Goal: Check status: Check status

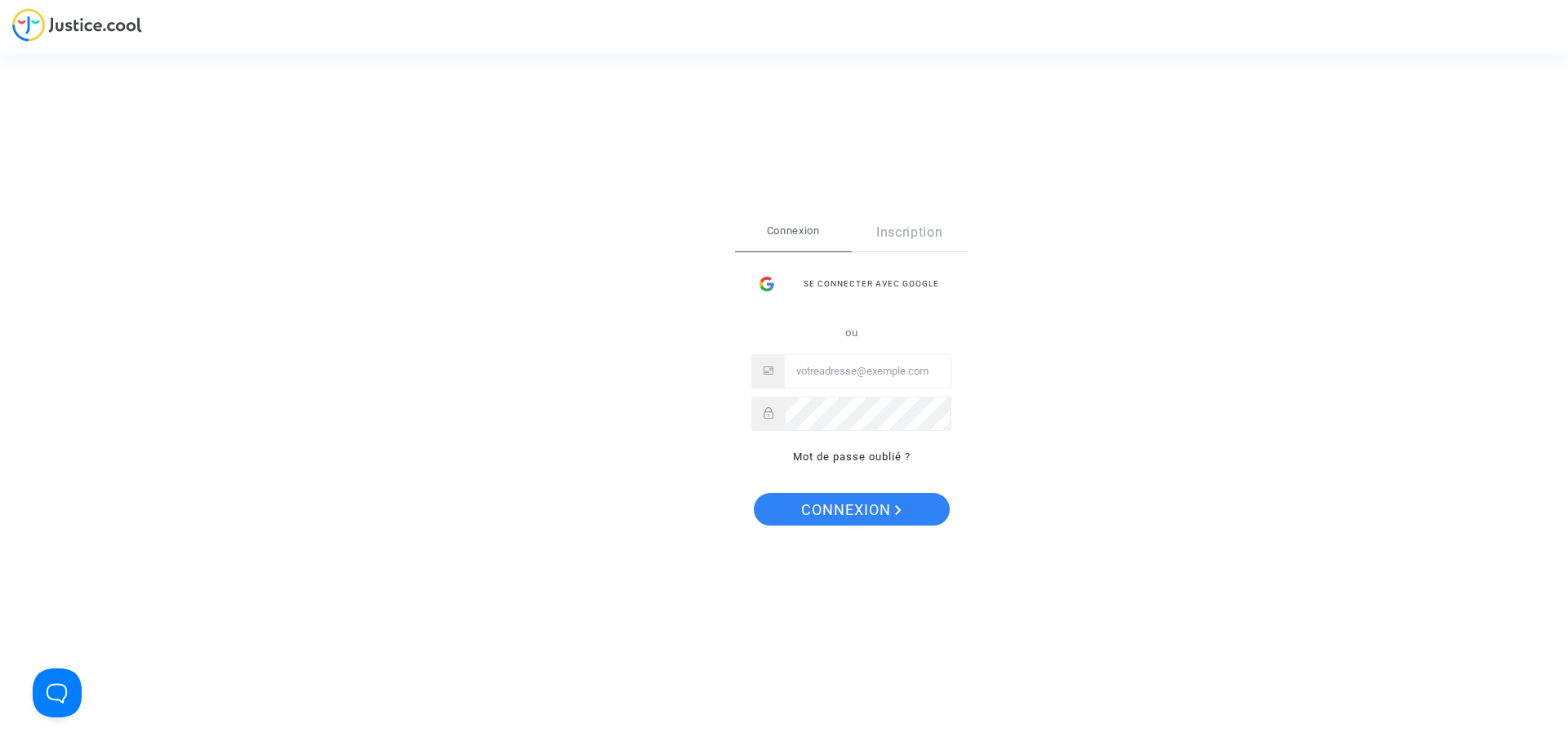
type input "[EMAIL_ADDRESS][DOMAIN_NAME]"
click at [861, 512] on span "Connexion" at bounding box center [851, 510] width 100 height 35
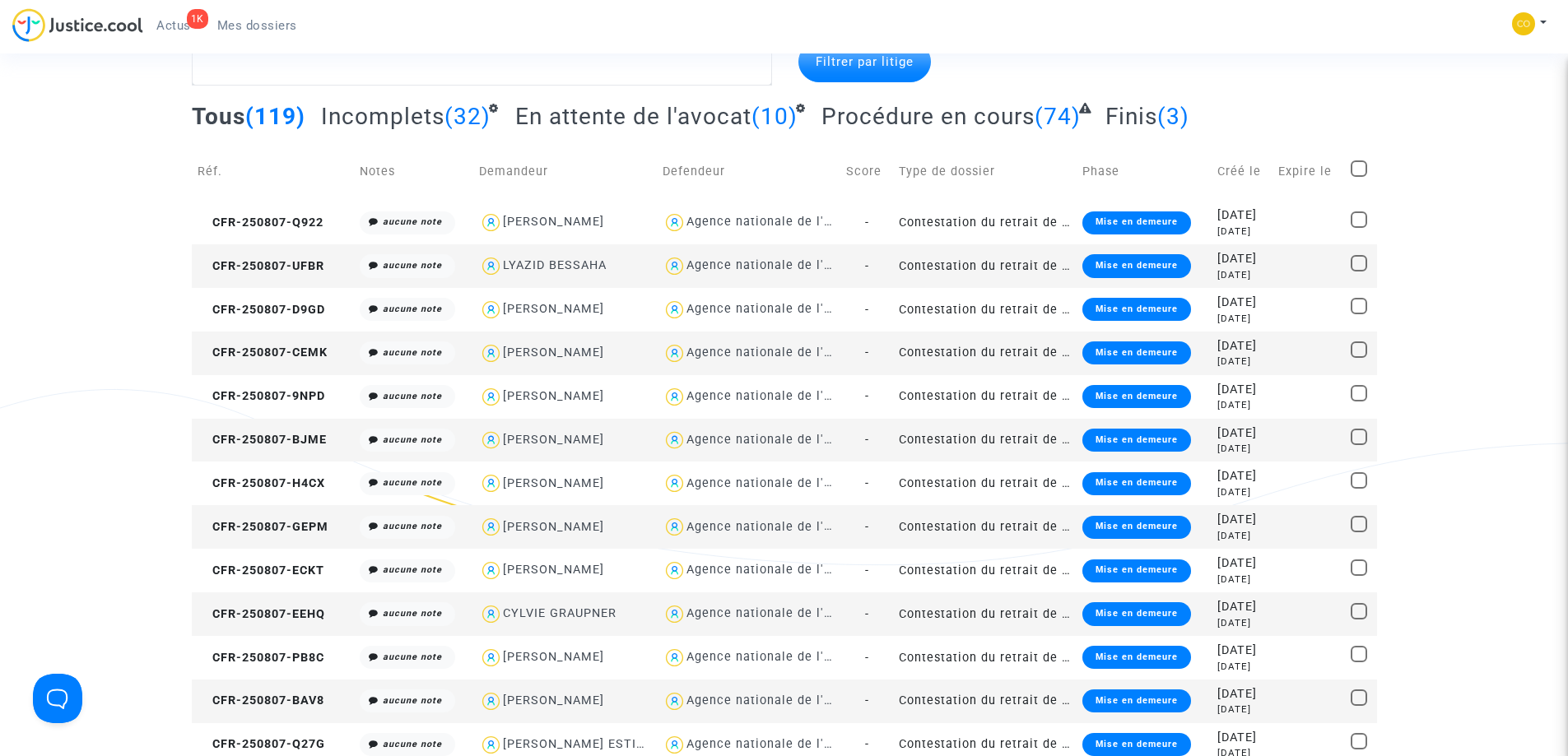
scroll to position [82, 0]
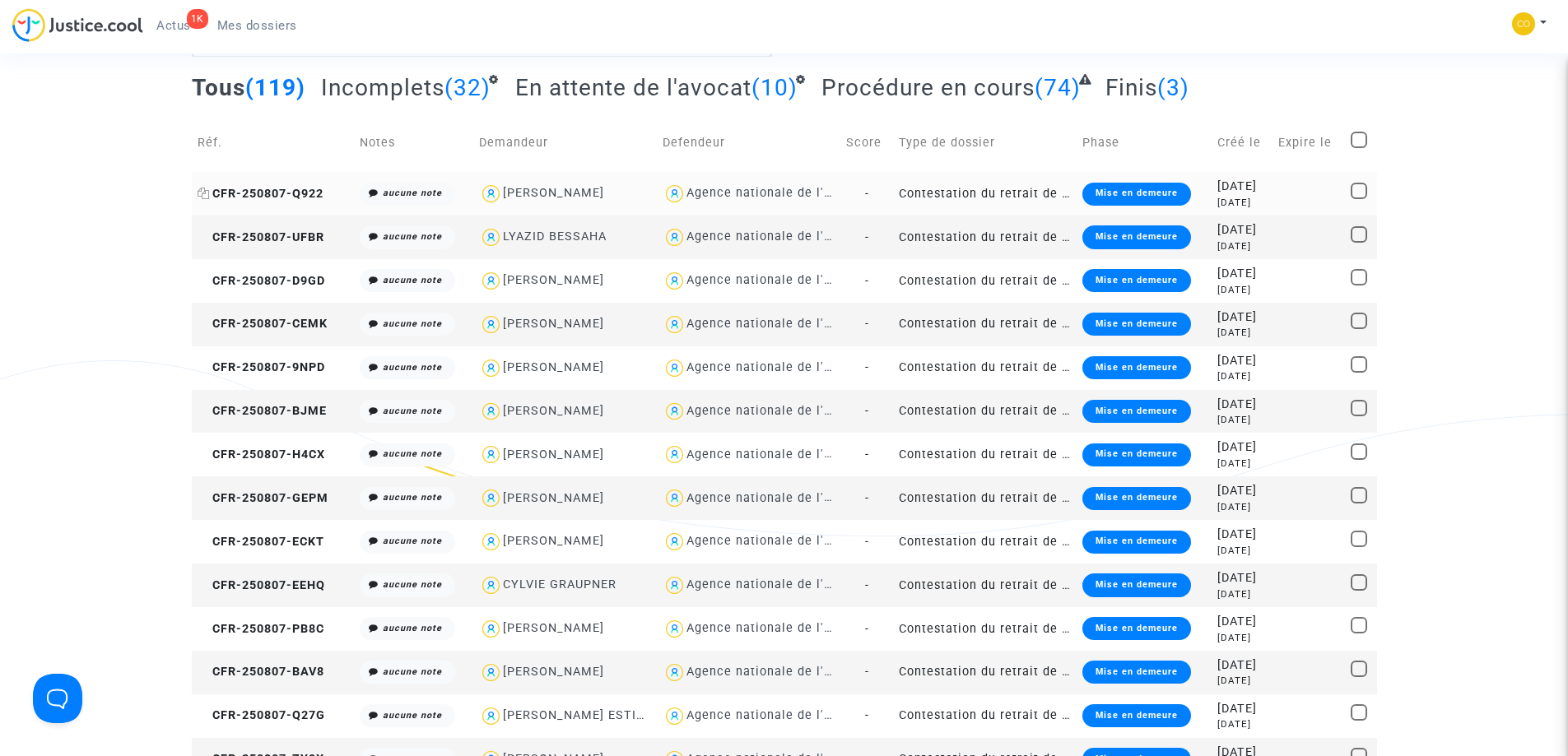
click at [295, 192] on span "CFR-250807-Q922" at bounding box center [260, 193] width 126 height 14
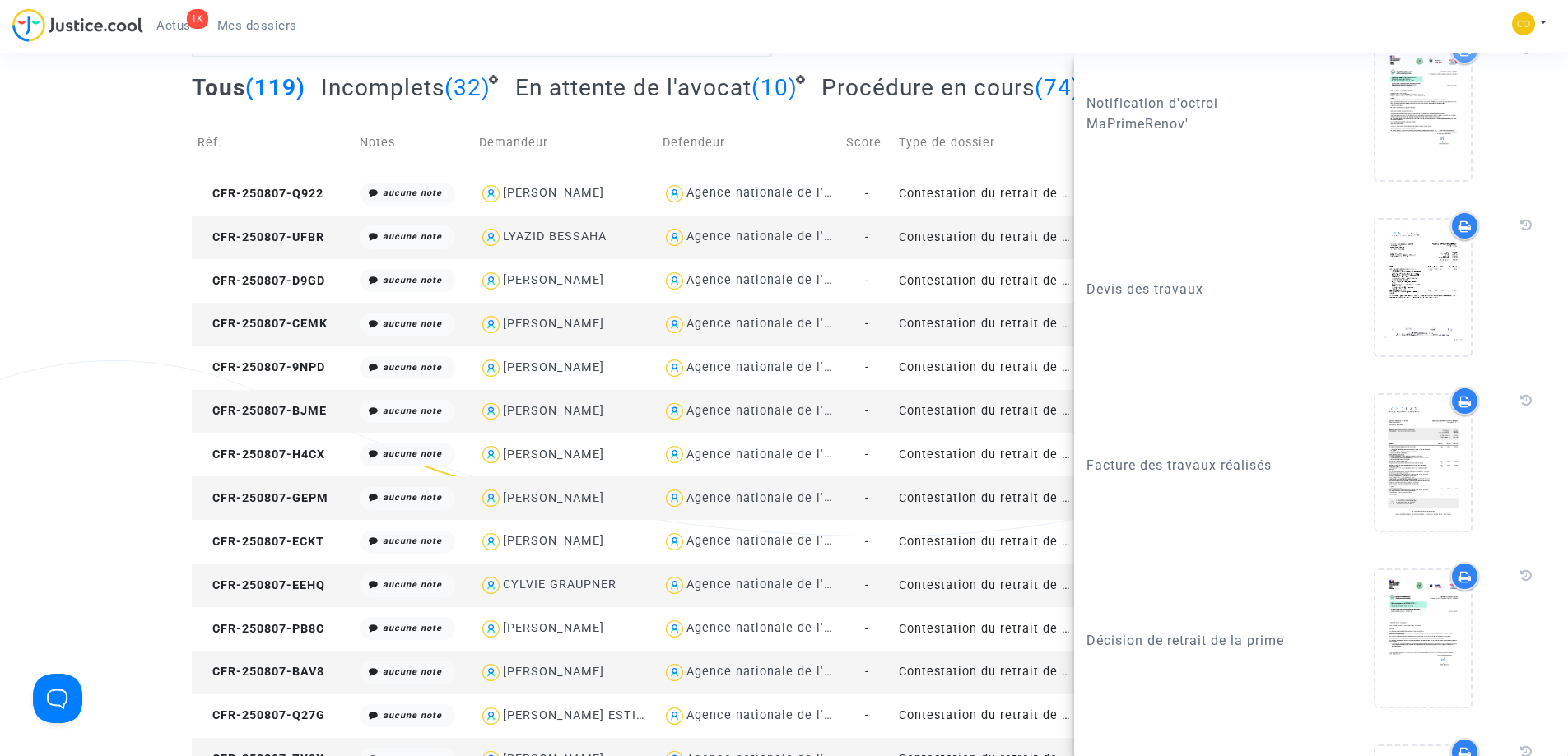
scroll to position [1975, 0]
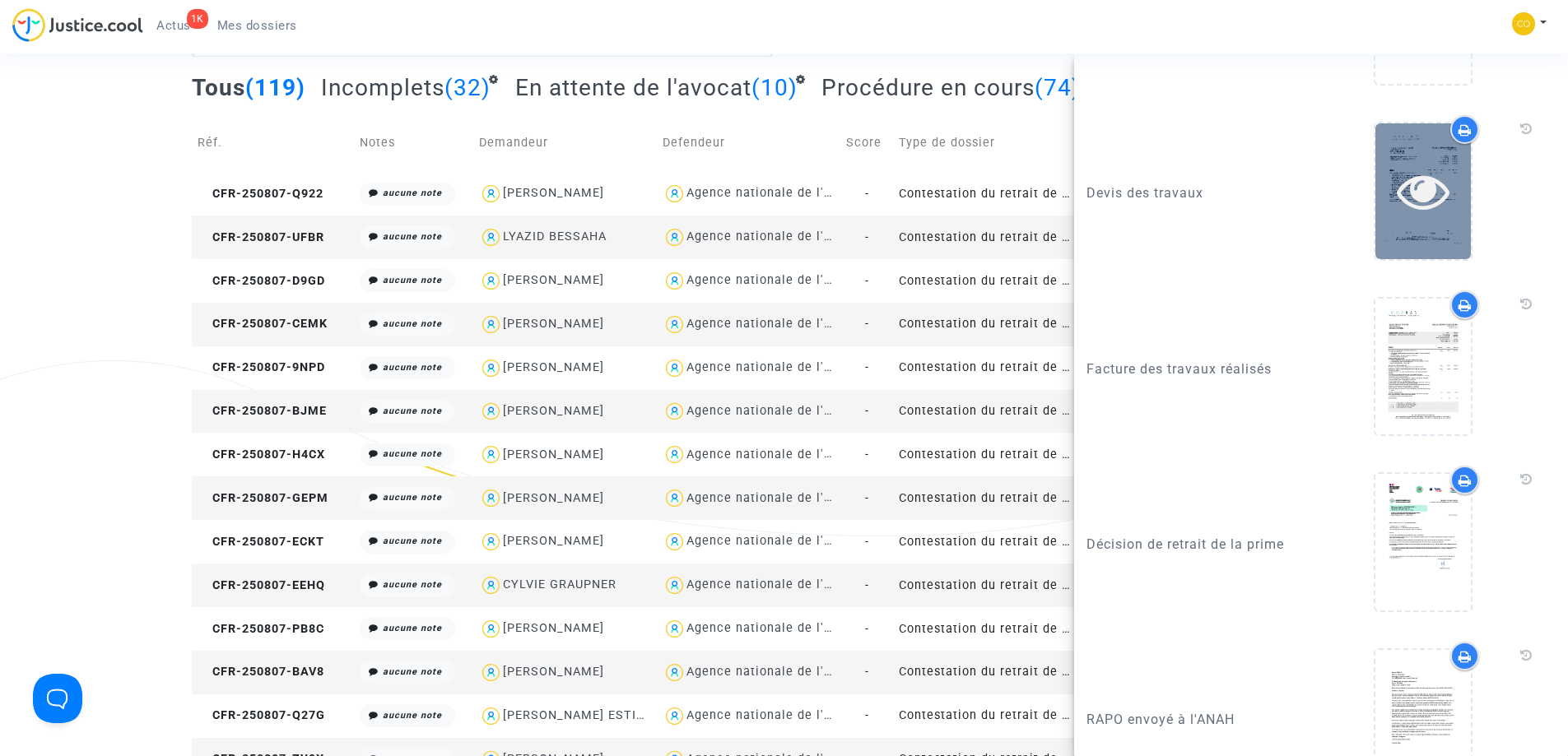
click at [1397, 217] on icon at bounding box center [1423, 191] width 53 height 52
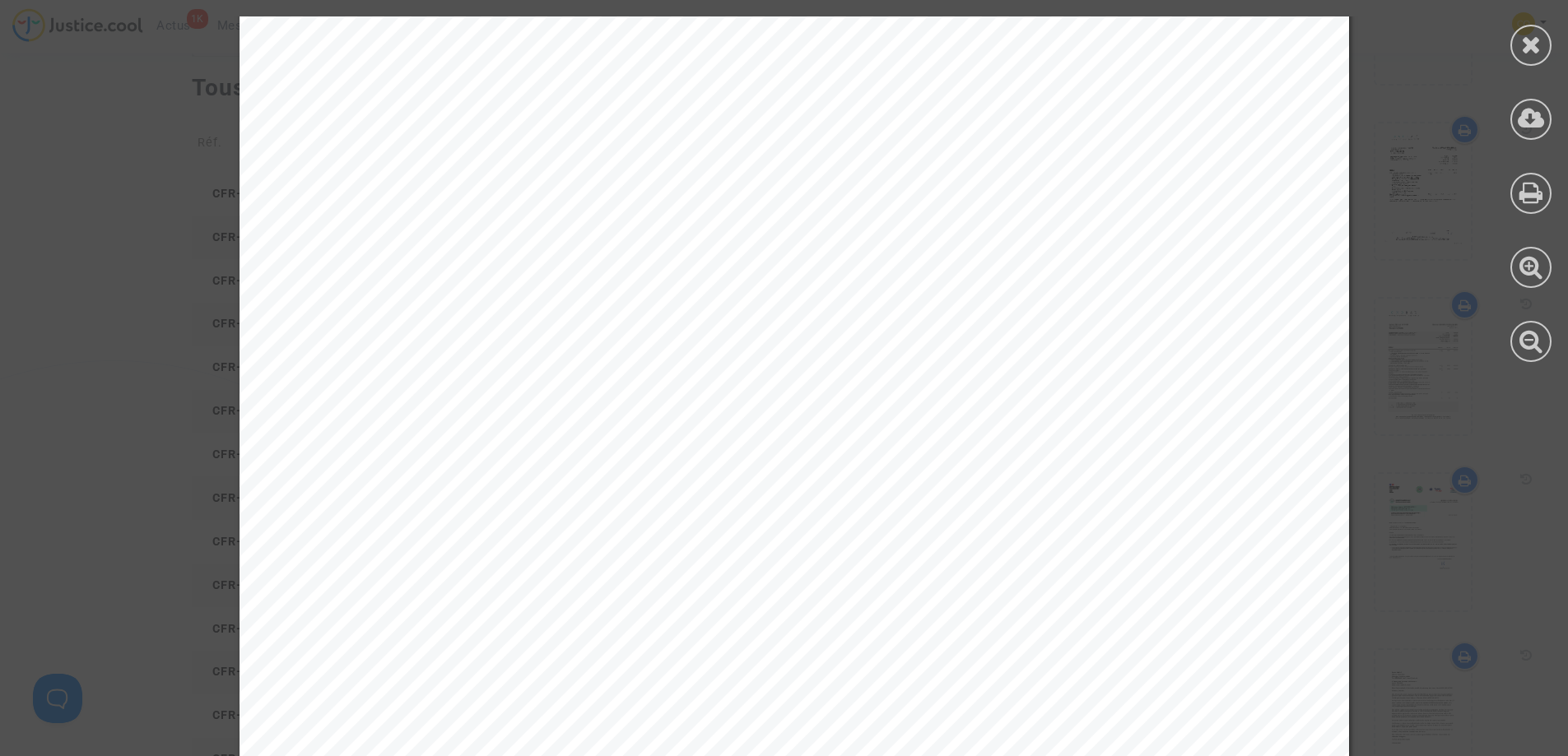
scroll to position [658, 0]
click at [1535, 51] on icon at bounding box center [1531, 44] width 20 height 24
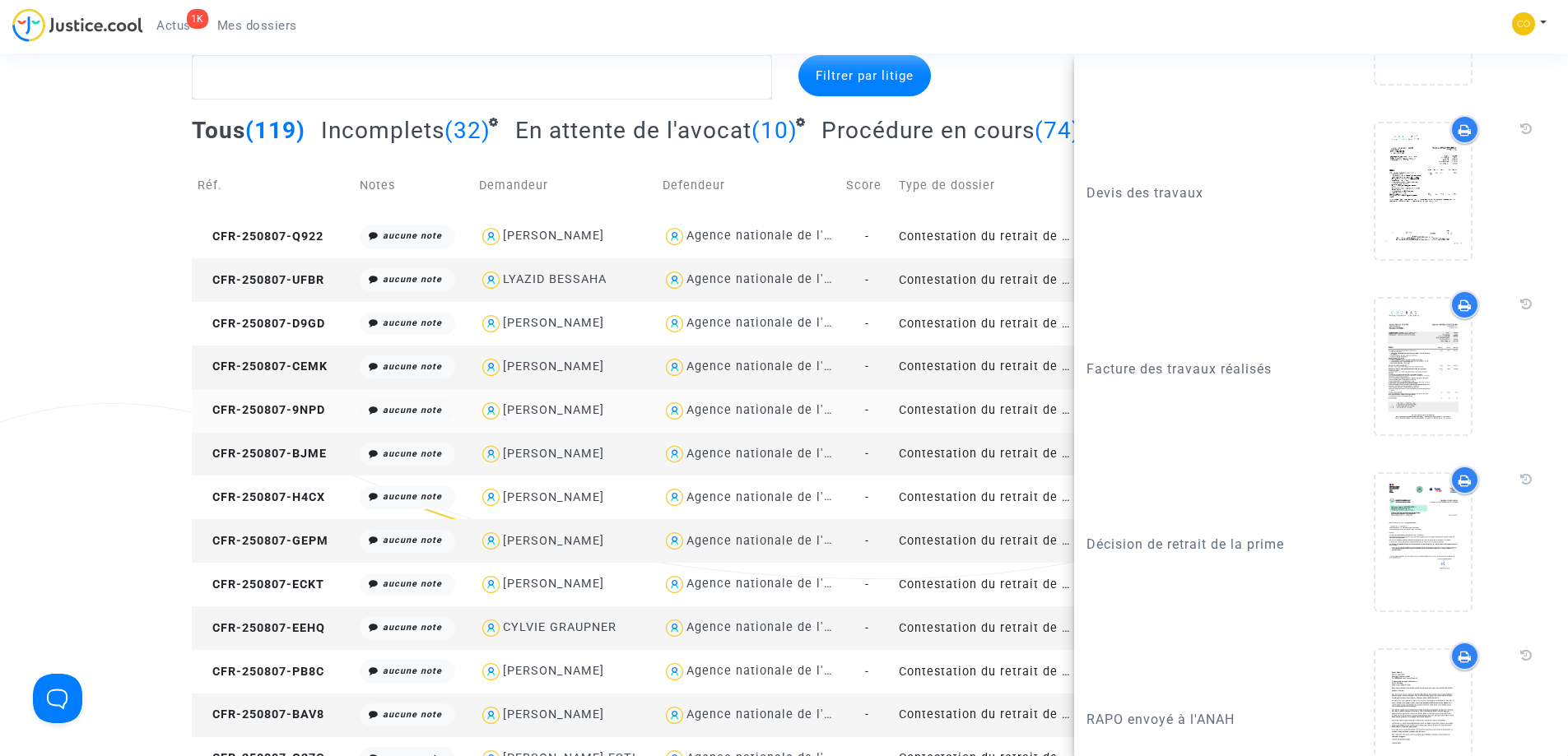
scroll to position [0, 0]
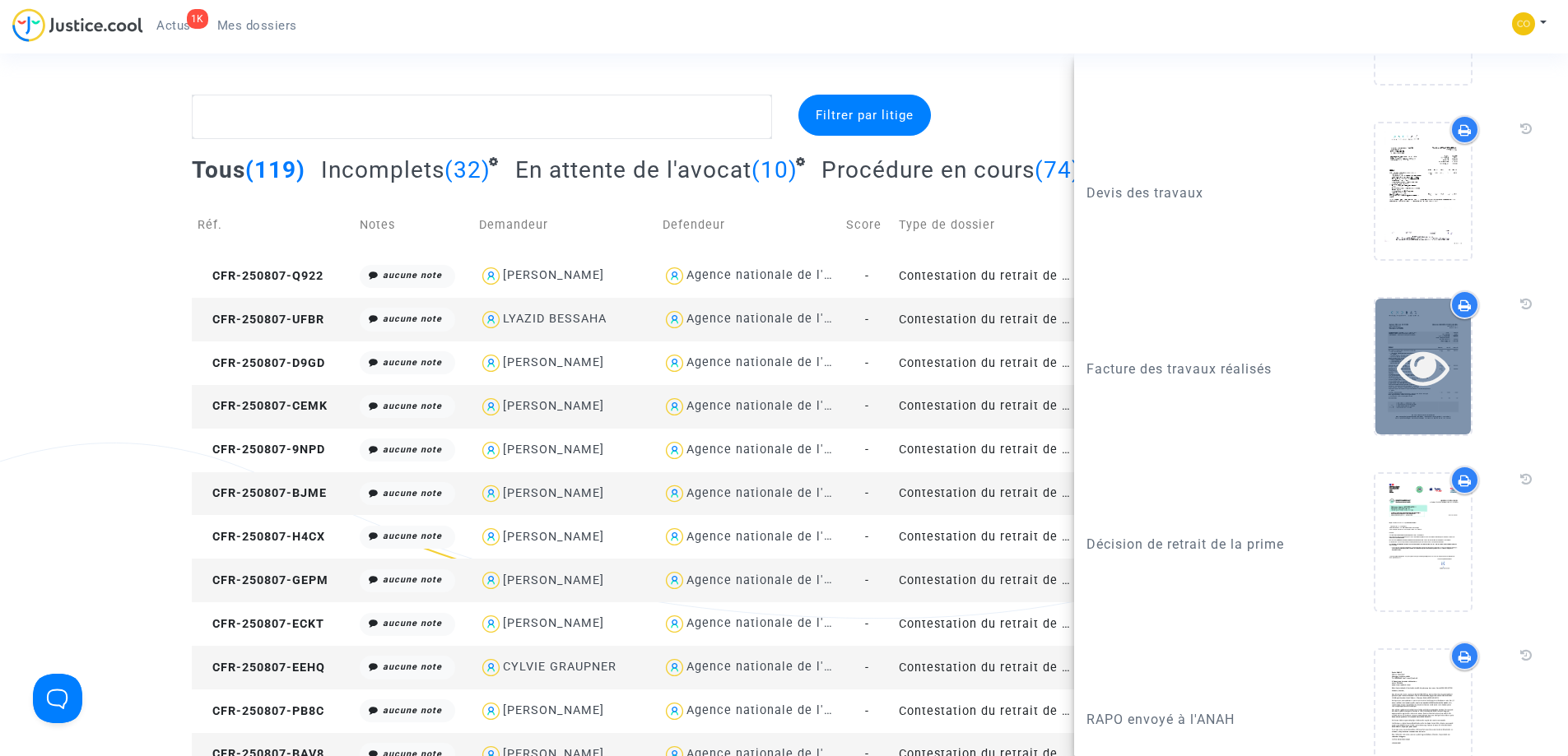
click at [1398, 393] on icon at bounding box center [1423, 367] width 53 height 52
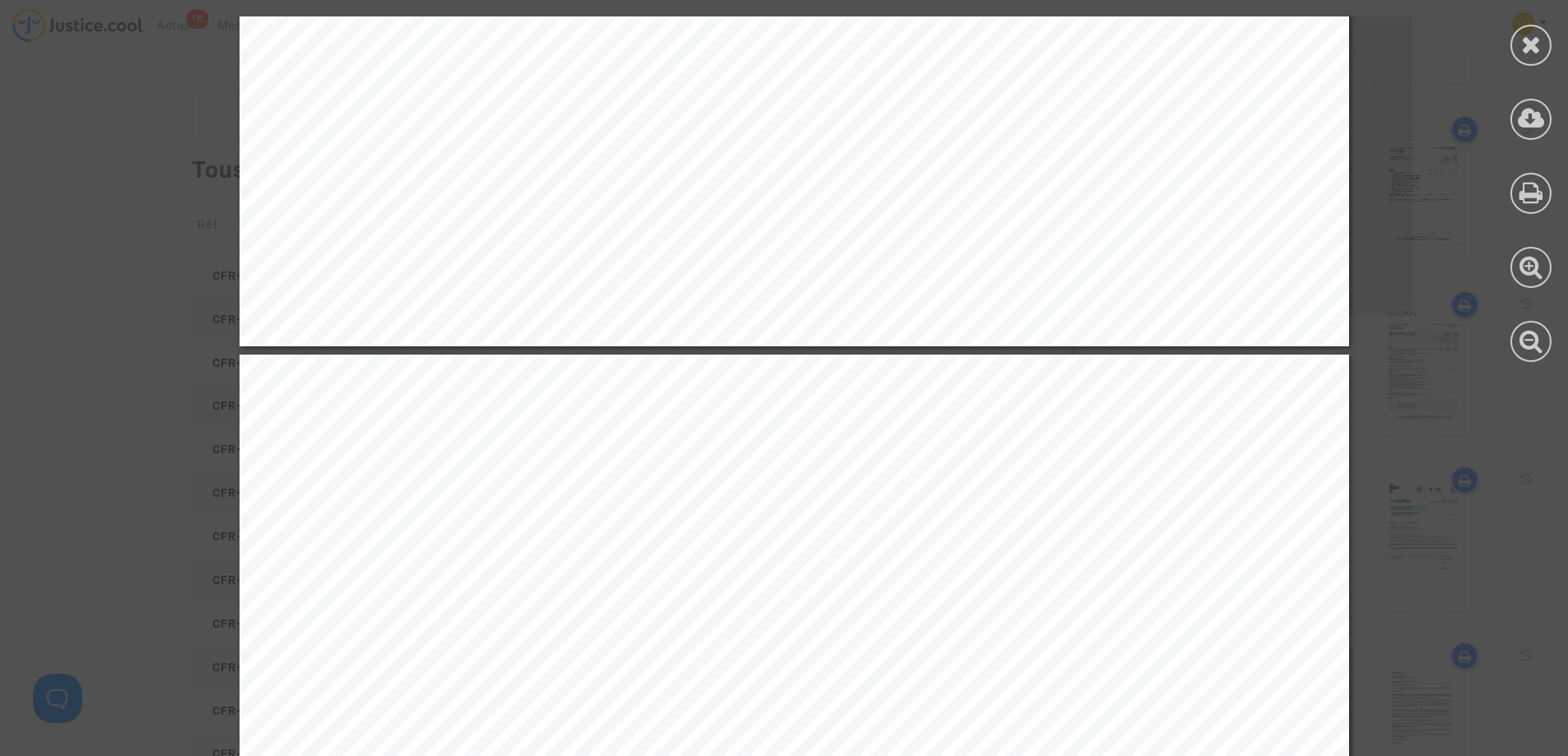
scroll to position [1563, 0]
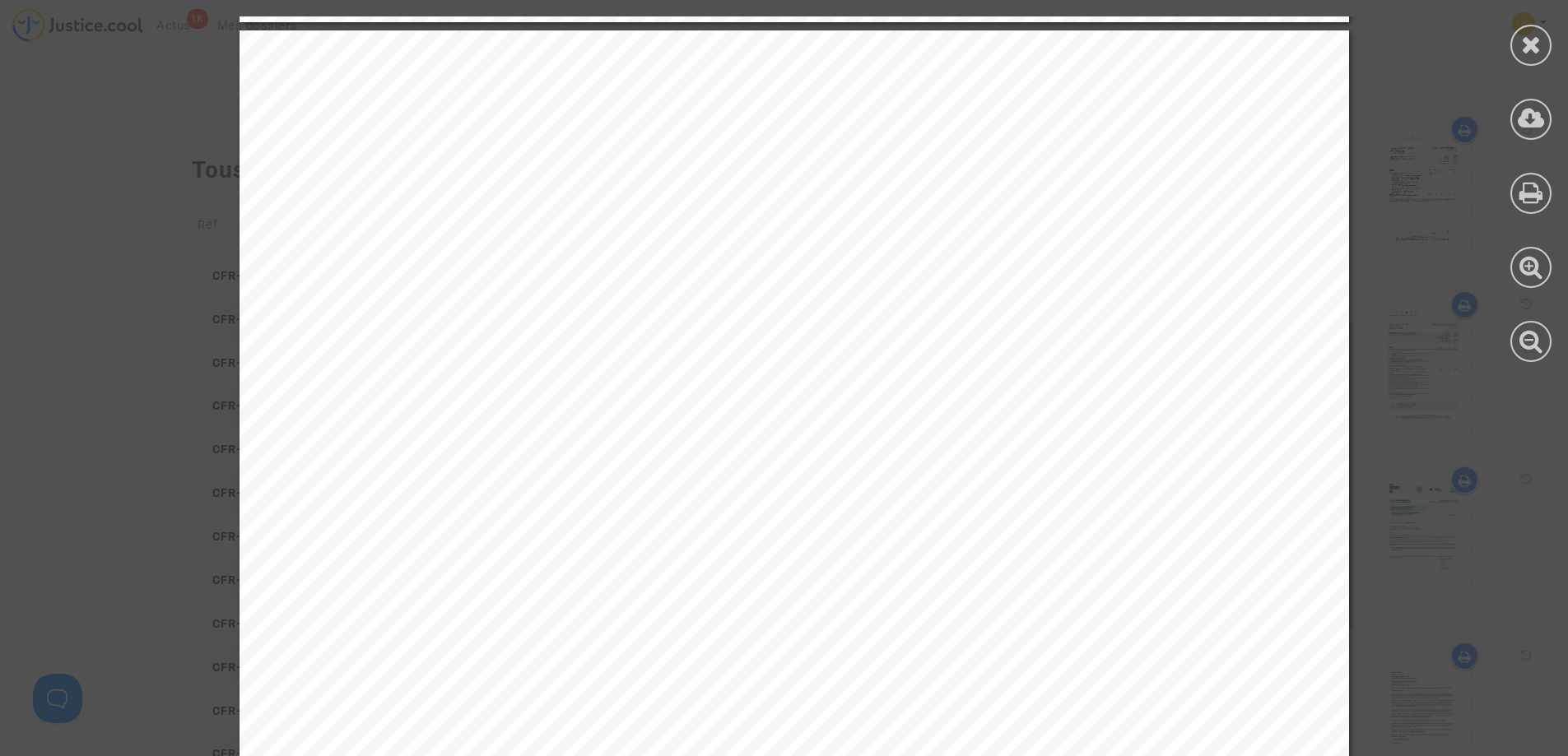
click at [1385, 215] on div "ONRBAT - SOCIETE GENERALE DE BATIMENT [STREET_ADDRESS][PERSON_NAME] - 09 [PHONE…" at bounding box center [794, 26] width 1588 height 3146
click at [1523, 39] on icon at bounding box center [1531, 44] width 20 height 24
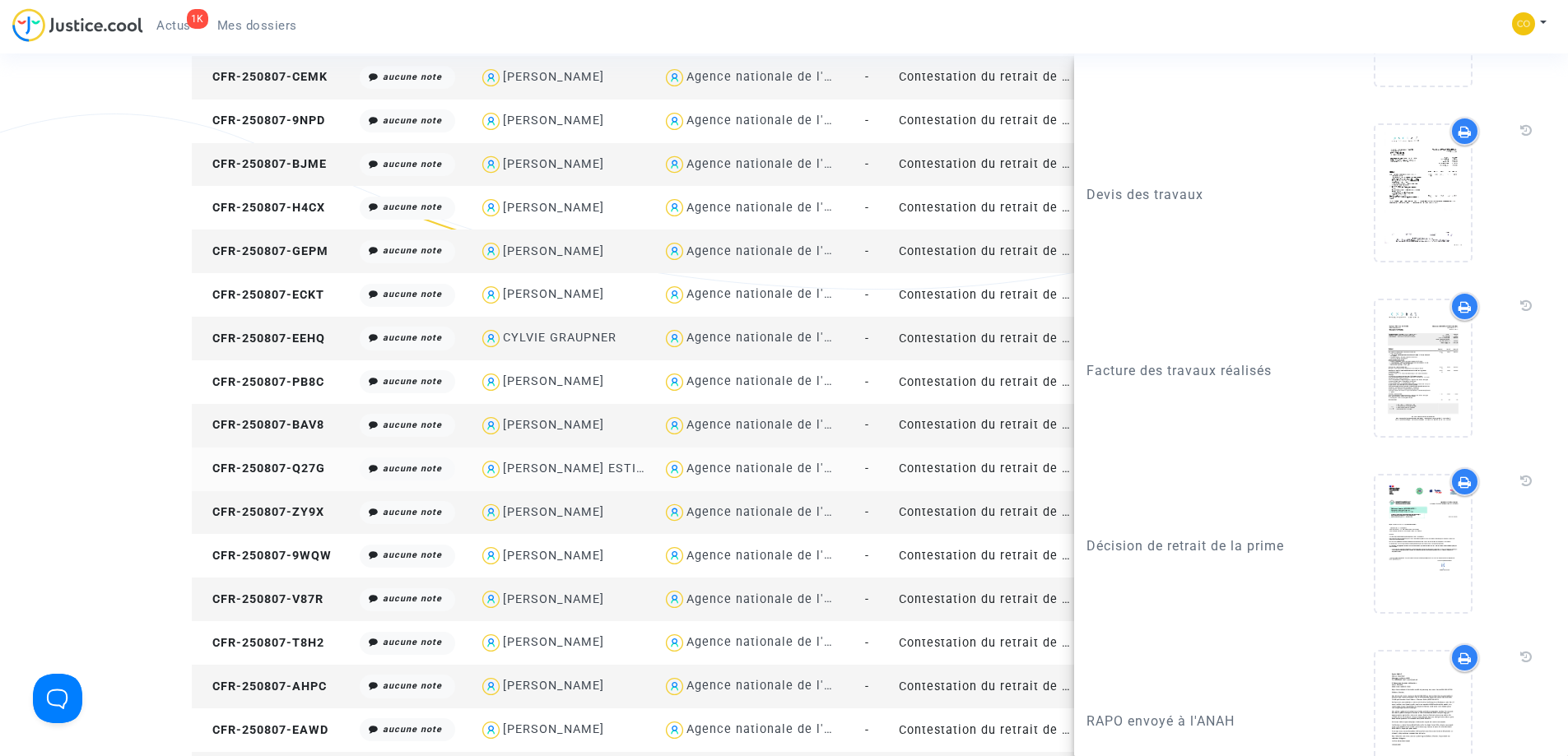
scroll to position [1933, 0]
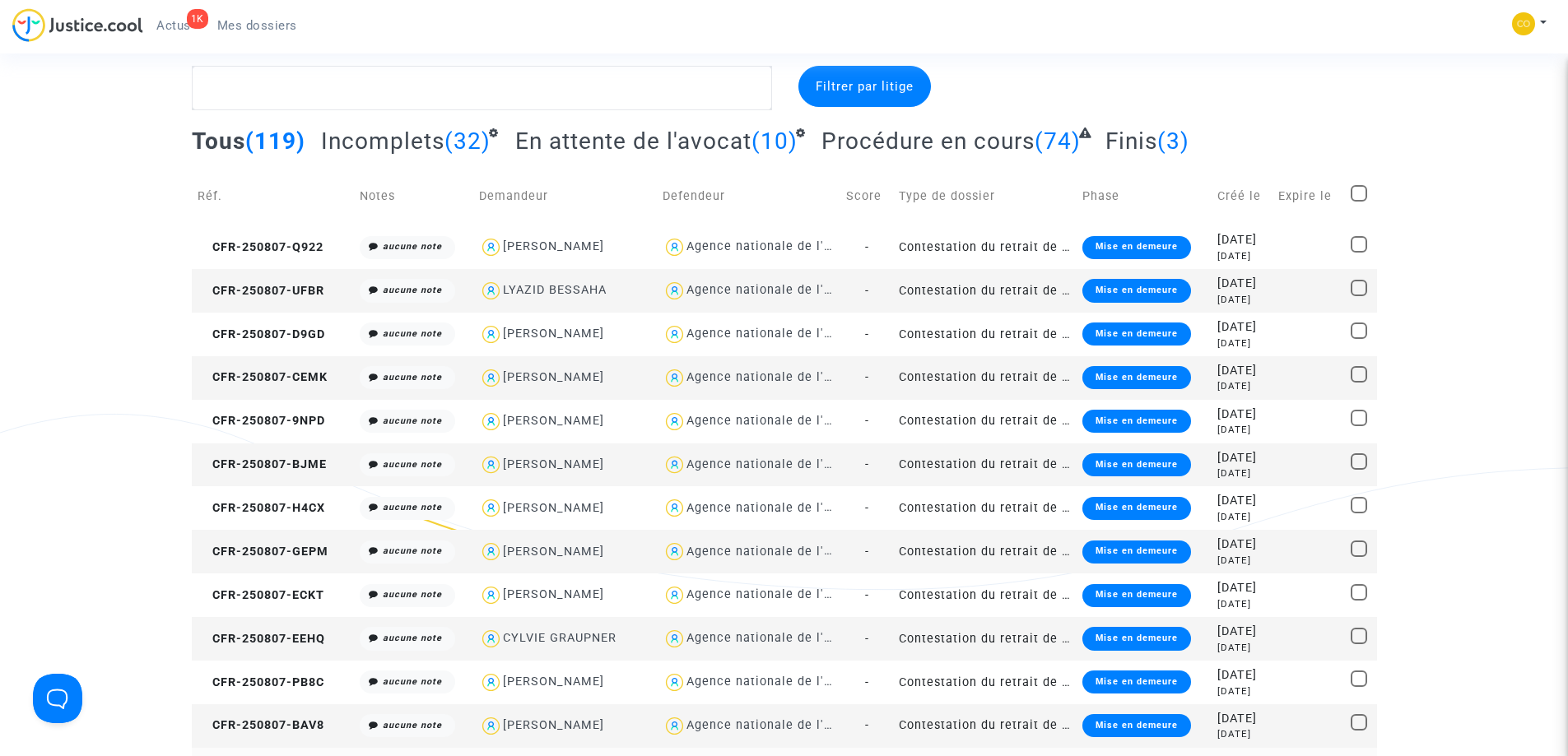
scroll to position [0, 0]
